Goal: Information Seeking & Learning: Compare options

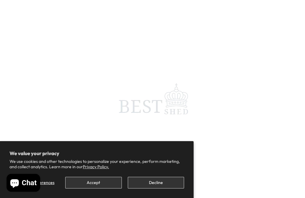
click at [151, 183] on button "Decline" at bounding box center [156, 183] width 56 height 12
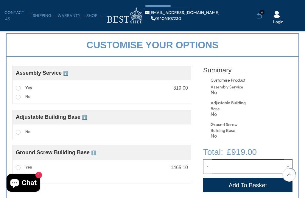
scroll to position [186, 0]
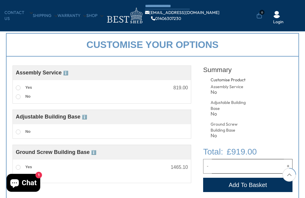
click at [85, 118] on span "ℹ️" at bounding box center [84, 117] width 5 height 5
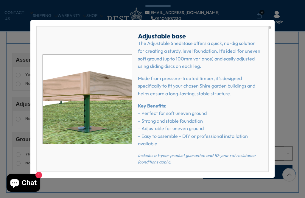
scroll to position [199, 0]
click at [269, 32] on span "×" at bounding box center [269, 27] width 3 height 8
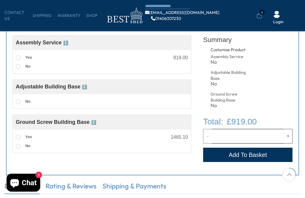
scroll to position [218, 0]
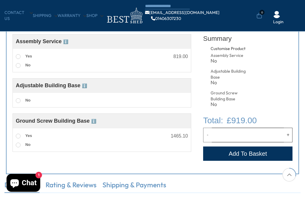
click at [93, 122] on span "ℹ️" at bounding box center [93, 121] width 5 height 5
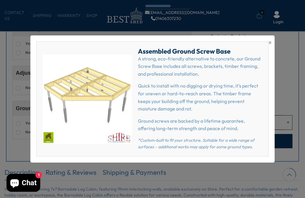
scroll to position [230, 0]
click at [273, 50] on div "× Assembled Ground Screw Base A strong, eco-friendly alternative to concrete, o…" at bounding box center [152, 98] width 244 height 127
click at [268, 47] on span "×" at bounding box center [269, 42] width 3 height 8
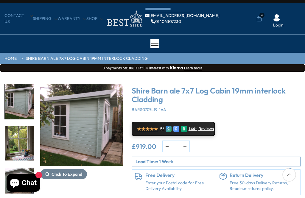
scroll to position [0, 0]
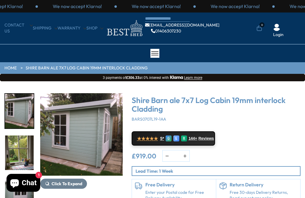
click at [156, 53] on span at bounding box center [154, 53] width 7 height 1
click at [156, 56] on div at bounding box center [154, 53] width 9 height 9
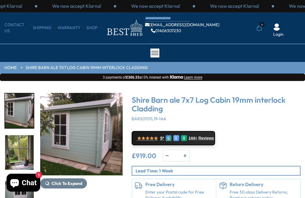
scroll to position [16, 0]
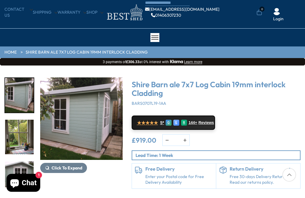
click at [155, 35] on div at bounding box center [154, 37] width 9 height 9
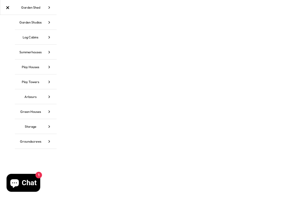
click at [30, 8] on link "Garden Shed" at bounding box center [36, 7] width 42 height 15
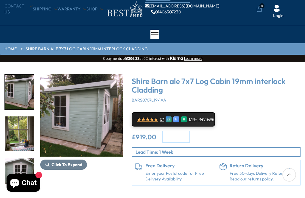
scroll to position [18, 0]
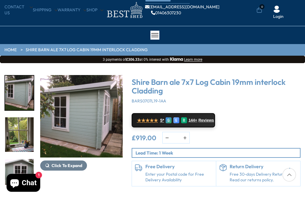
click at [155, 35] on span at bounding box center [154, 35] width 7 height 1
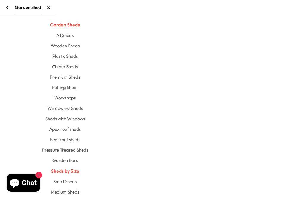
scroll to position [0, 0]
click at [59, 55] on link "Plastic Sheds" at bounding box center [64, 56] width 25 height 10
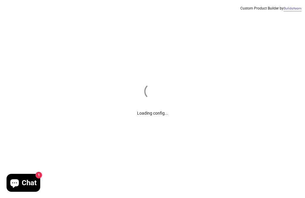
scroll to position [11, 0]
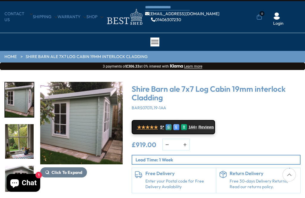
click at [155, 44] on div at bounding box center [154, 42] width 9 height 9
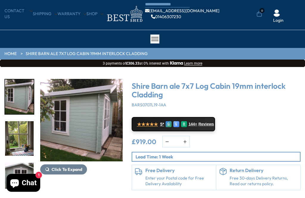
click at [152, 39] on div at bounding box center [154, 39] width 9 height 9
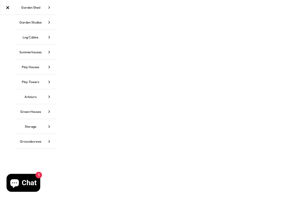
click at [22, 127] on link "Storage" at bounding box center [36, 126] width 42 height 15
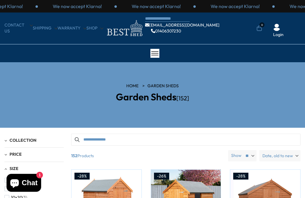
click at [155, 53] on span at bounding box center [154, 53] width 7 height 1
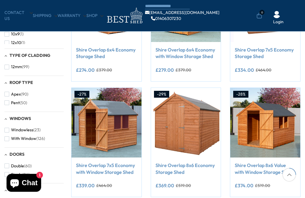
scroll to position [167, 0]
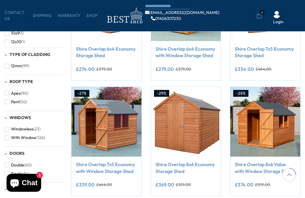
click at [6, 101] on span "button" at bounding box center [6, 101] width 5 height 5
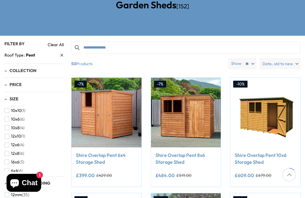
scroll to position [91, 0]
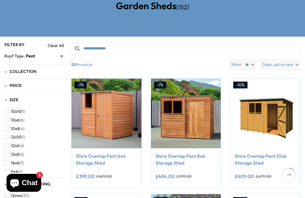
click at [250, 65] on select "** ** **" at bounding box center [249, 64] width 14 height 11
select select "**"
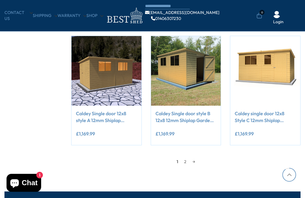
scroll to position [1838, 0]
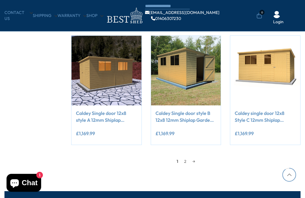
click at [188, 157] on link "2" at bounding box center [185, 161] width 8 height 9
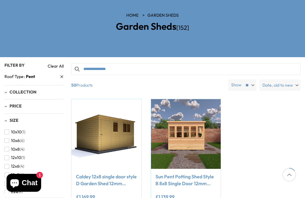
scroll to position [71, 0]
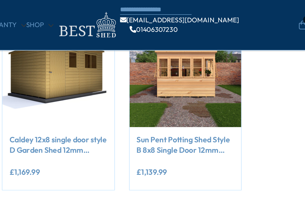
scroll to position [105, 0]
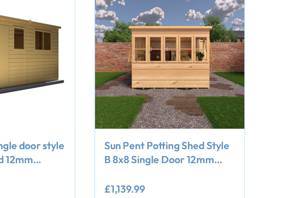
click at [155, 107] on link "Sun Pent Potting Shed Style B 8x8 Single Door 12mm Shiplap" at bounding box center [185, 113] width 61 height 13
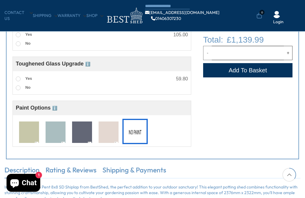
scroll to position [327, 0]
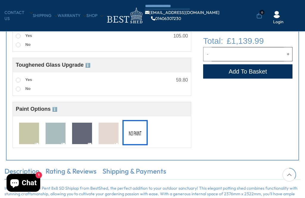
click at [29, 135] on img at bounding box center [29, 134] width 20 height 22
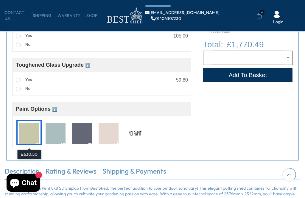
click at [55, 111] on span "ℹ️" at bounding box center [54, 109] width 5 height 5
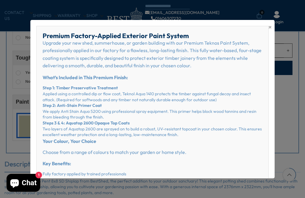
scroll to position [0, 0]
click at [270, 29] on span "×" at bounding box center [269, 27] width 3 height 8
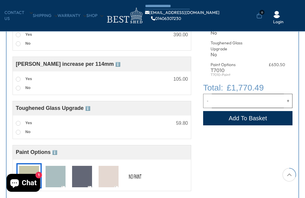
scroll to position [283, 0]
click at [109, 174] on img at bounding box center [109, 177] width 20 height 22
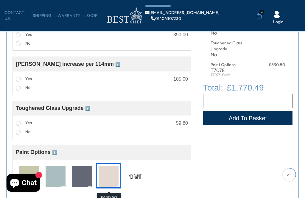
click at [80, 180] on img at bounding box center [82, 177] width 20 height 22
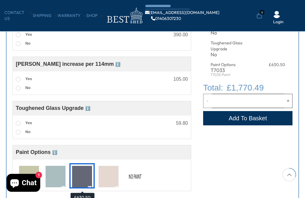
click at [54, 176] on img at bounding box center [56, 177] width 20 height 22
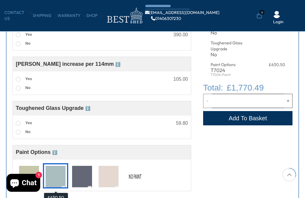
click at [55, 153] on span "ℹ️" at bounding box center [54, 152] width 5 height 5
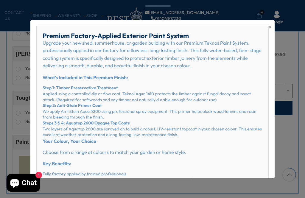
scroll to position [0, 0]
click at [269, 27] on span "×" at bounding box center [269, 27] width 3 height 8
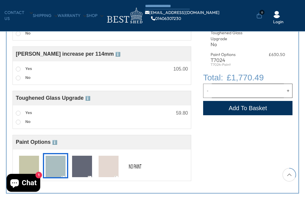
click at [135, 169] on img at bounding box center [135, 167] width 20 height 22
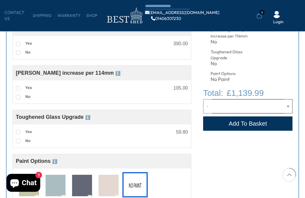
scroll to position [273, 0]
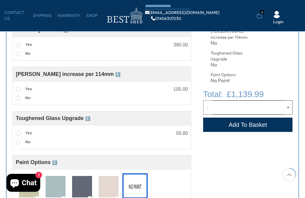
click at [88, 121] on span "ℹ️" at bounding box center [87, 118] width 5 height 5
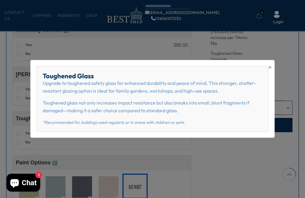
scroll to position [273, 0]
click at [229, 126] on p "*Recommended for buildings used regularly or in areas with children or pets." at bounding box center [152, 122] width 219 height 7
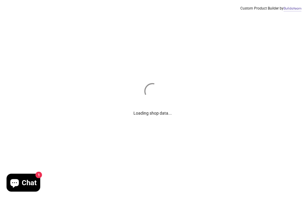
scroll to position [181, 0]
